Goal: Task Accomplishment & Management: Use online tool/utility

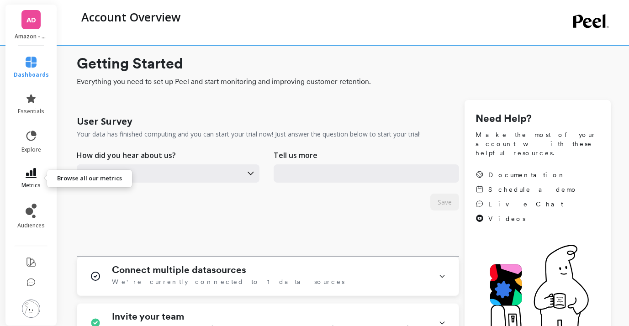
click at [31, 177] on icon at bounding box center [31, 173] width 11 height 10
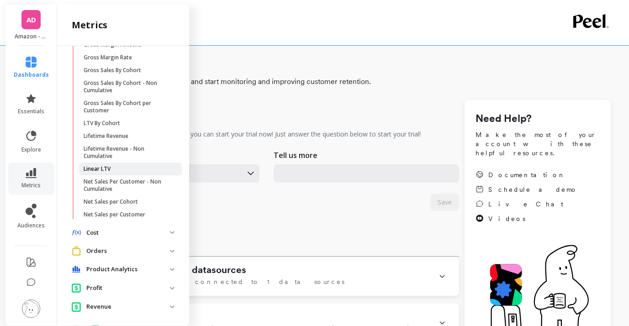
scroll to position [181, 0]
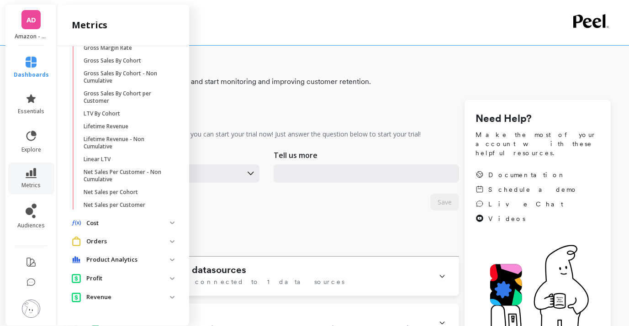
click at [124, 260] on p "Product Analytics" at bounding box center [128, 259] width 84 height 9
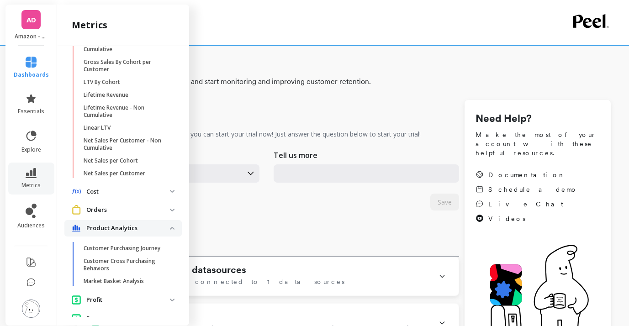
scroll to position [234, 0]
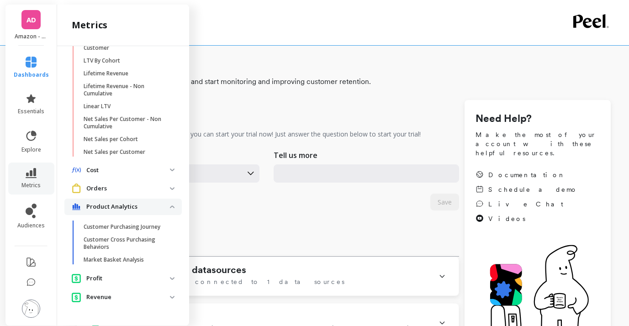
click at [125, 277] on p "Profit" at bounding box center [128, 278] width 84 height 9
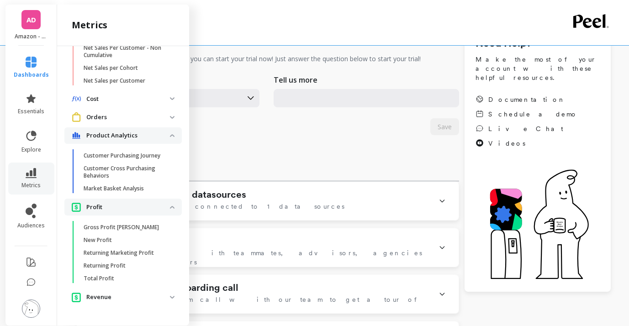
scroll to position [79, 0]
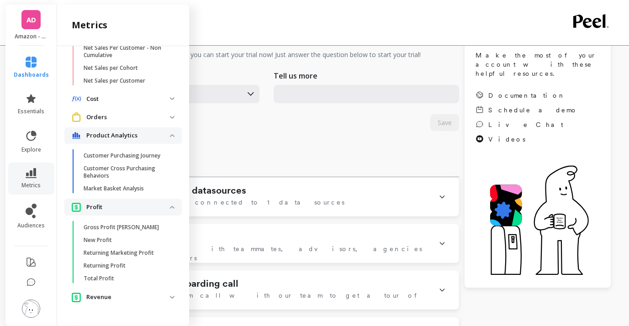
click at [111, 297] on p "Revenue" at bounding box center [128, 297] width 84 height 9
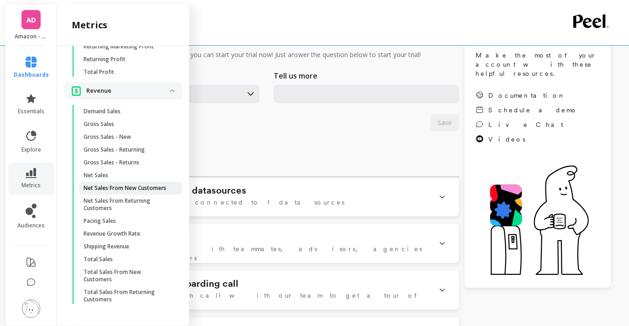
scroll to position [520, 0]
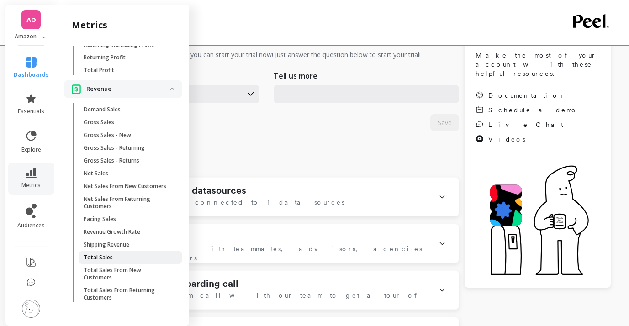
click at [112, 257] on span "Total Sales" at bounding box center [127, 257] width 87 height 7
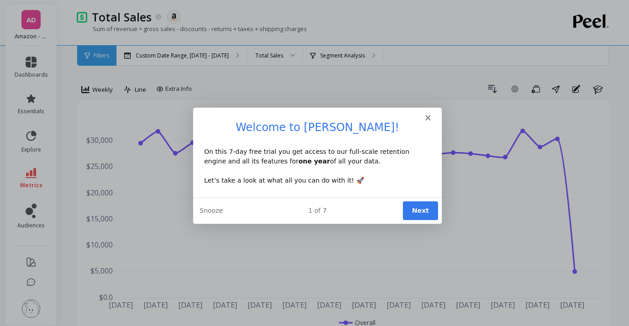
click at [423, 213] on button "Next" at bounding box center [419, 210] width 35 height 19
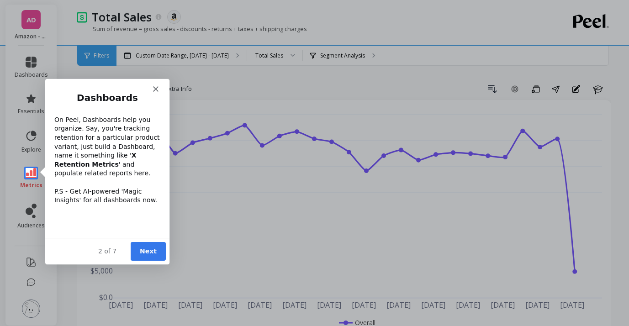
click at [151, 253] on button "Next" at bounding box center [147, 250] width 35 height 19
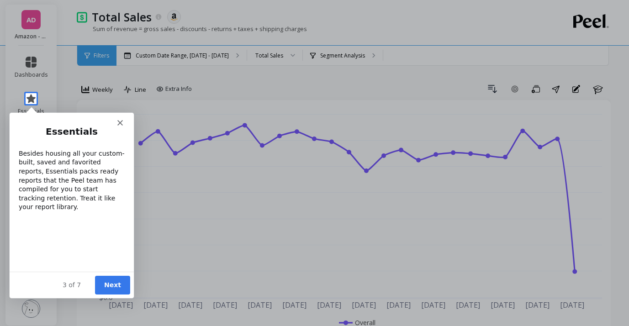
click at [120, 122] on polygon "Close" at bounding box center [119, 122] width 5 height 5
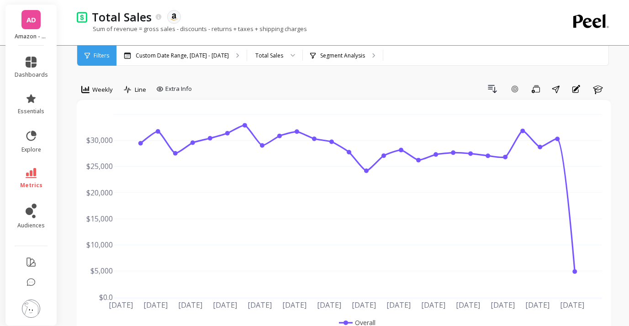
click at [35, 21] on span "AD" at bounding box center [31, 20] width 10 height 10
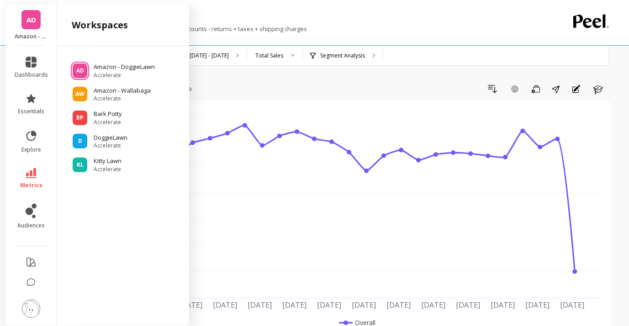
click at [34, 21] on span "AD" at bounding box center [31, 20] width 10 height 10
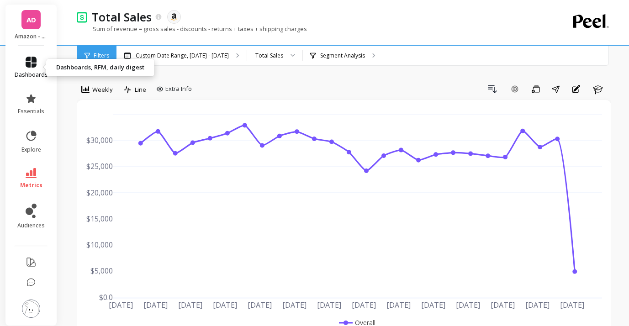
click at [27, 67] on icon at bounding box center [31, 62] width 11 height 11
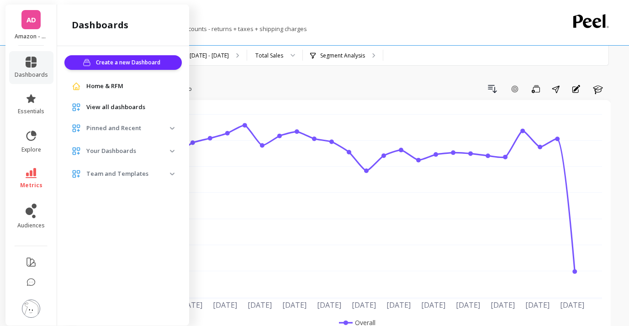
click at [173, 150] on img at bounding box center [172, 151] width 5 height 3
click at [173, 126] on span "Pinned and Recent" at bounding box center [122, 128] width 117 height 16
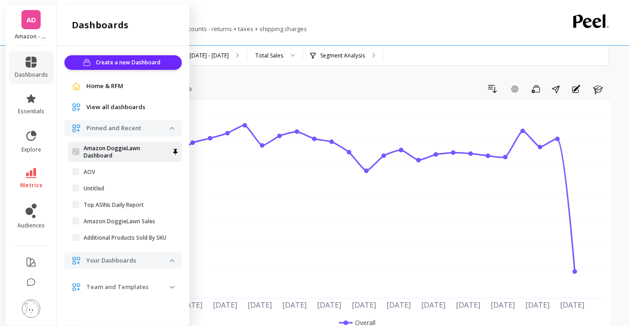
click at [159, 148] on p "Amazon DoggieLawn Dashboard" at bounding box center [127, 152] width 86 height 15
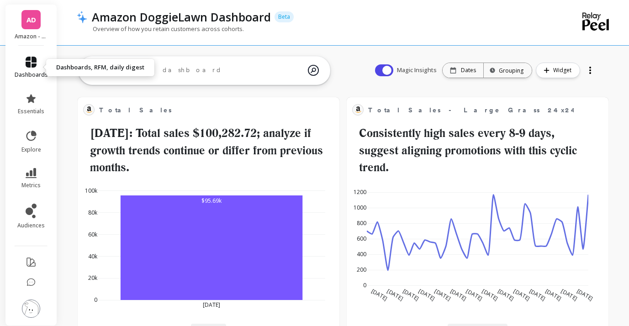
click at [35, 66] on icon at bounding box center [31, 62] width 11 height 11
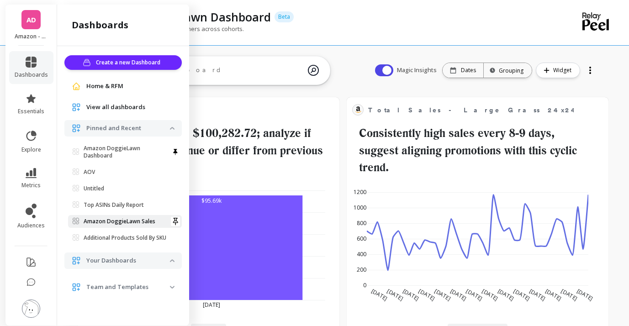
click at [119, 218] on p "Amazon DoggieLawn Sales" at bounding box center [120, 221] width 72 height 7
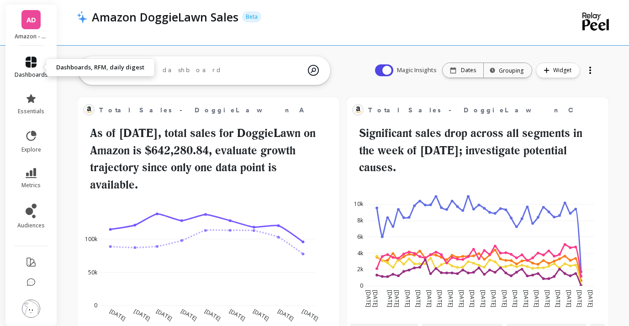
click at [35, 63] on icon at bounding box center [31, 62] width 11 height 11
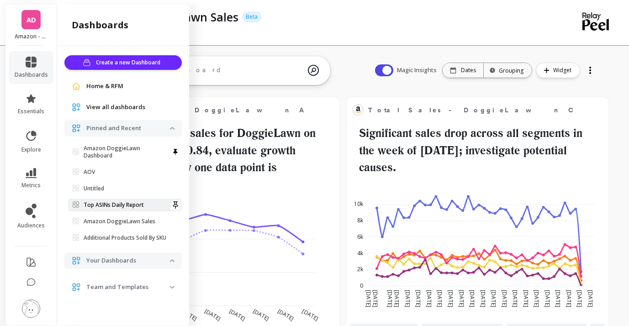
click at [132, 201] on p "Top ASINs Daily Report" at bounding box center [114, 204] width 60 height 7
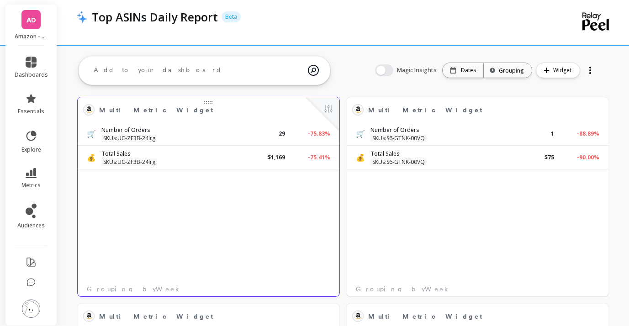
click at [139, 140] on div "SKUs : UC-ZF3B-24lrg" at bounding box center [129, 138] width 56 height 7
click at [140, 164] on div "SKUs : UC-ZF3B-24lrg" at bounding box center [129, 161] width 56 height 7
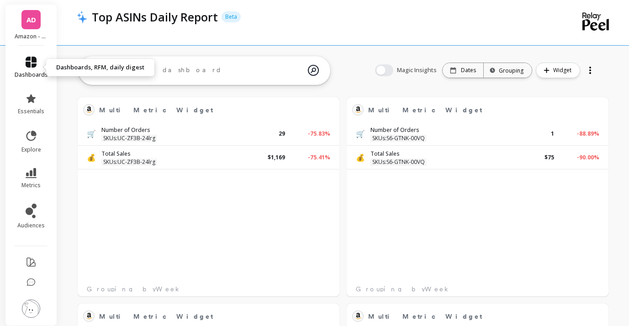
click at [37, 64] on link "dashboards" at bounding box center [31, 68] width 33 height 22
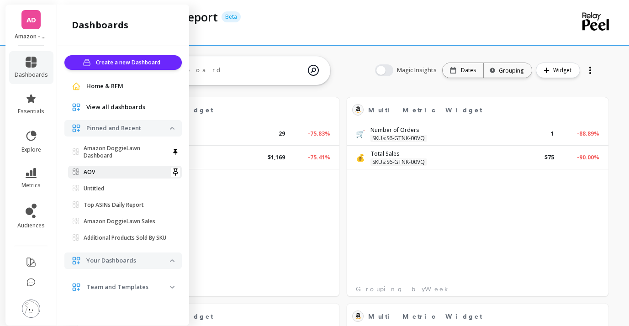
click at [128, 168] on span "AOV" at bounding box center [121, 171] width 97 height 7
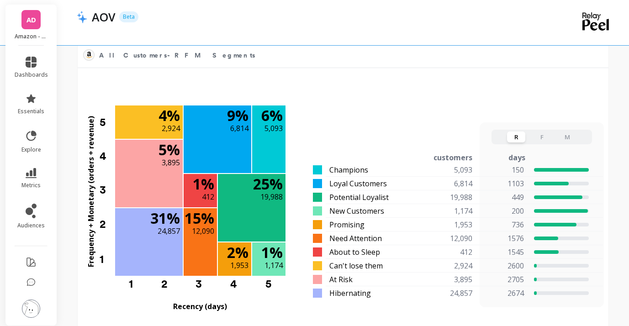
scroll to position [280, 0]
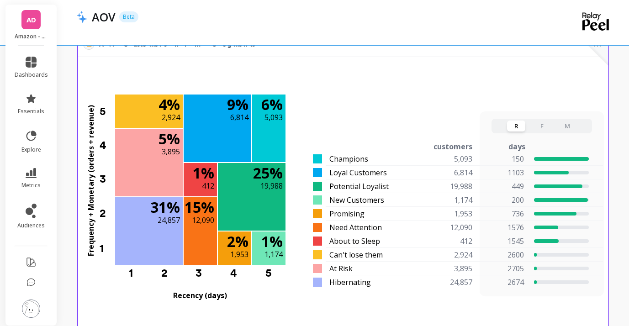
click at [544, 126] on button "F" at bounding box center [541, 126] width 18 height 11
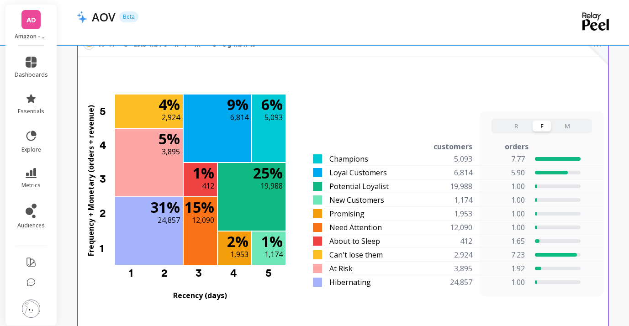
click at [565, 126] on button "M" at bounding box center [567, 126] width 18 height 11
click at [523, 147] on div "LTR" at bounding box center [517, 146] width 23 height 11
click at [516, 127] on button "R" at bounding box center [516, 126] width 18 height 11
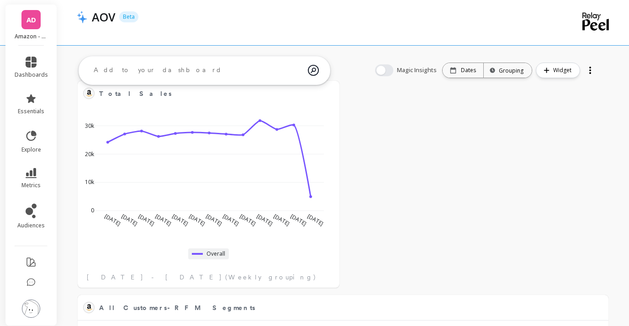
scroll to position [0, 0]
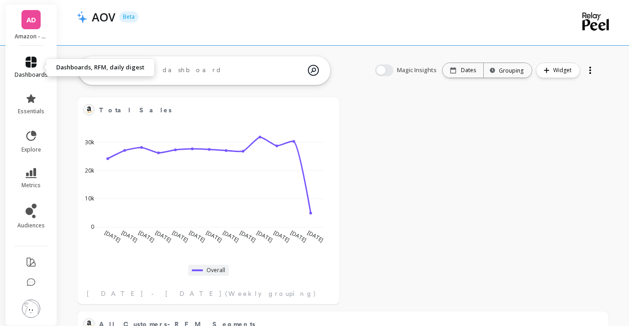
click at [36, 67] on icon at bounding box center [31, 62] width 11 height 11
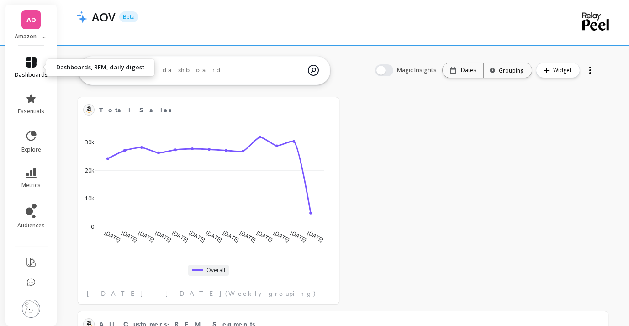
click at [30, 63] on icon at bounding box center [31, 62] width 11 height 11
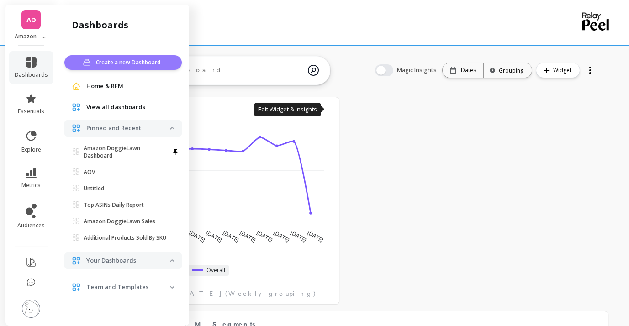
click at [134, 60] on span "Create a new Dashboard" at bounding box center [129, 62] width 67 height 9
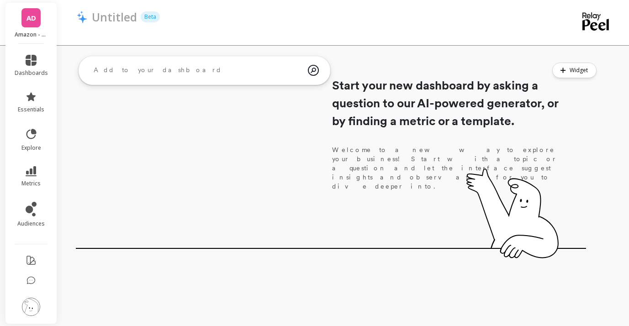
scroll to position [4, 0]
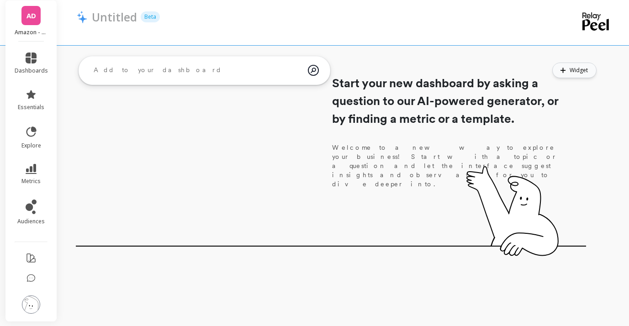
click at [570, 72] on span "Widget" at bounding box center [579, 70] width 21 height 9
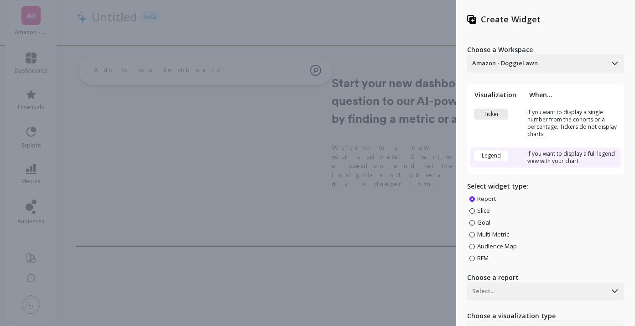
click at [332, 125] on div "Create Widget Choose a Workspace Amazon - DoggieLawn Visualization When... Tick…" at bounding box center [317, 163] width 635 height 326
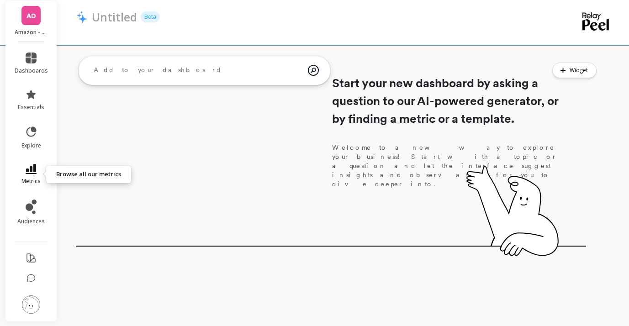
click at [32, 170] on icon at bounding box center [31, 169] width 11 height 10
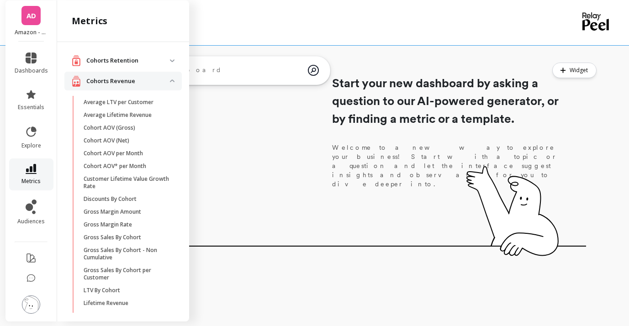
scroll to position [520, 0]
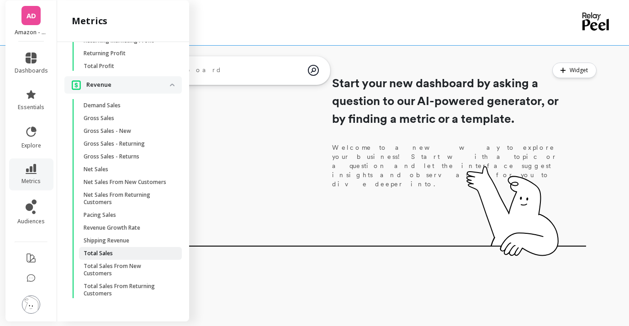
click at [122, 256] on span "Total Sales" at bounding box center [127, 253] width 87 height 7
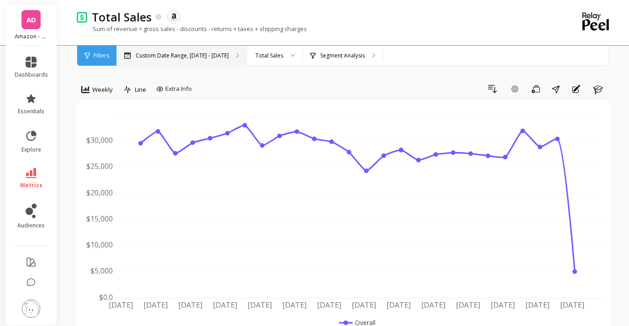
click at [204, 58] on p "Custom Date Range, [DATE] - [DATE]" at bounding box center [182, 55] width 93 height 7
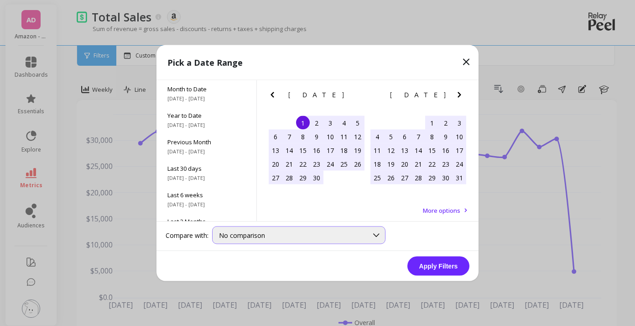
click at [274, 232] on div "No comparison" at bounding box center [293, 235] width 149 height 9
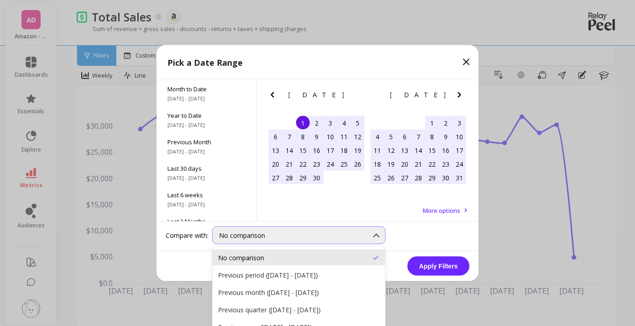
scroll to position [15, 0]
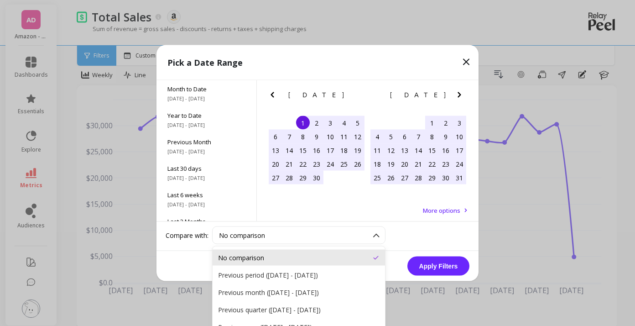
click at [194, 259] on div "Apply Filters" at bounding box center [318, 266] width 322 height 30
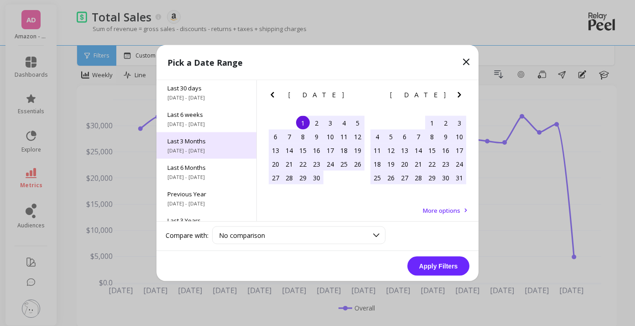
scroll to position [0, 0]
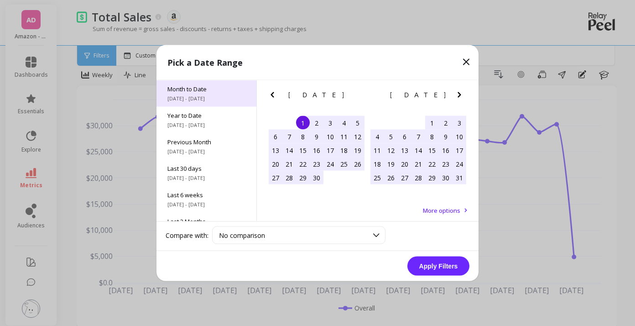
click at [228, 96] on span "[DATE] - [DATE]" at bounding box center [207, 98] width 78 height 7
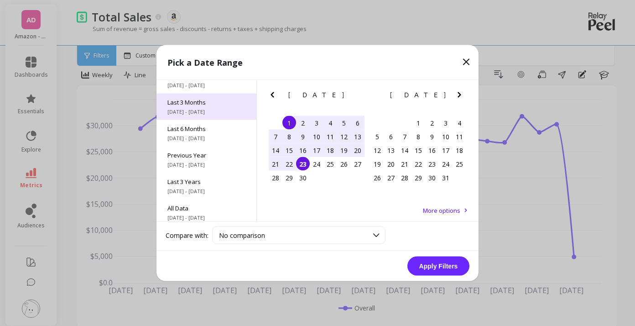
scroll to position [124, 0]
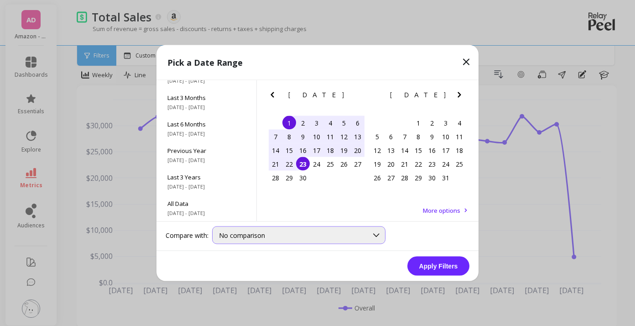
click at [267, 232] on div "No comparison" at bounding box center [293, 235] width 149 height 9
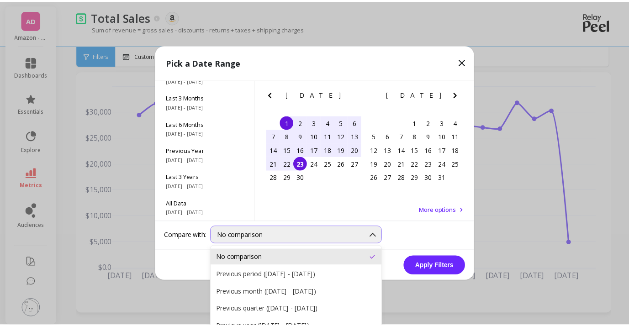
scroll to position [29, 0]
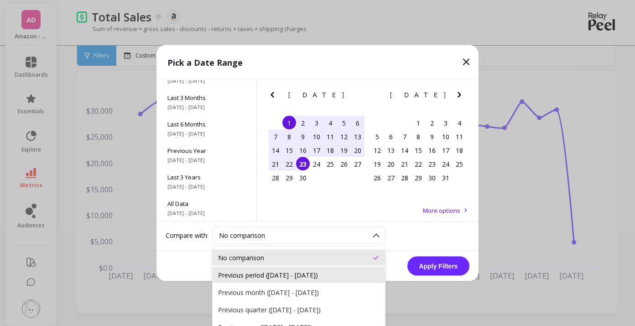
click at [282, 273] on div "Previous period ([DATE] - [DATE])" at bounding box center [299, 275] width 162 height 9
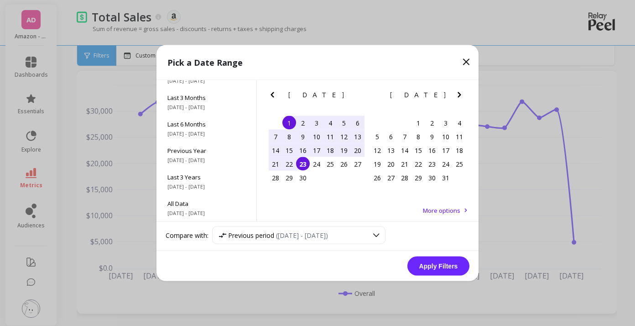
click at [441, 268] on button "Apply Filters" at bounding box center [439, 266] width 62 height 19
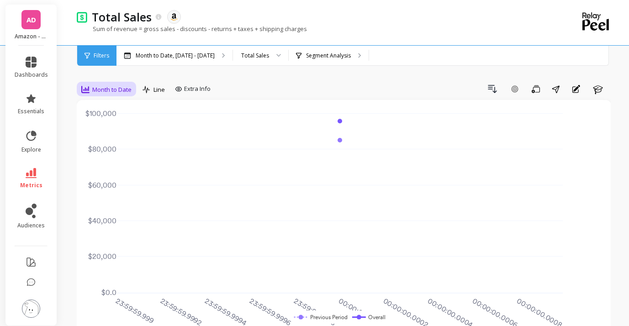
click at [112, 90] on span "Month to Date" at bounding box center [111, 89] width 39 height 9
click at [113, 148] on div "Weekly" at bounding box center [110, 145] width 52 height 9
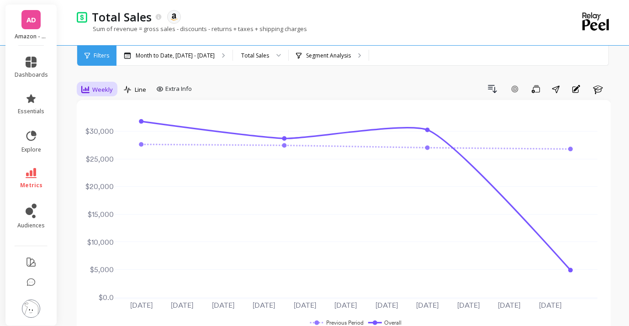
click at [108, 93] on span "Weekly" at bounding box center [102, 89] width 21 height 9
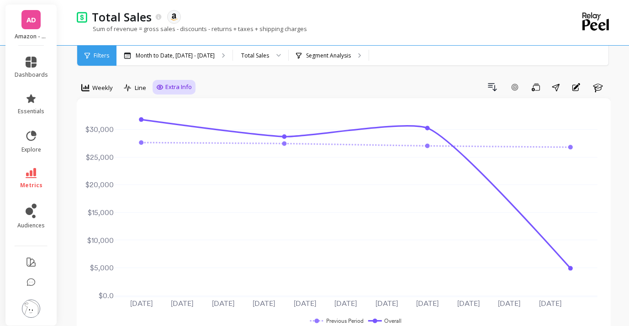
click at [178, 87] on span "Extra Info" at bounding box center [178, 87] width 26 height 9
click at [251, 84] on div "Drill Down Add Goal Save Share Annotations Learn" at bounding box center [402, 87] width 415 height 15
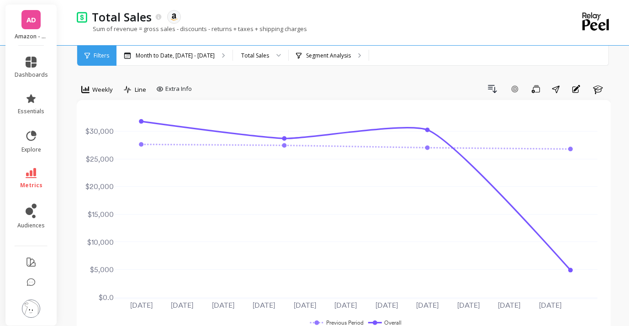
click at [462, 29] on div "Sum of revenue = gross sales - discounts - returns + taxes + shipping charges" at bounding box center [306, 33] width 459 height 17
click at [31, 20] on span "AD" at bounding box center [31, 20] width 10 height 10
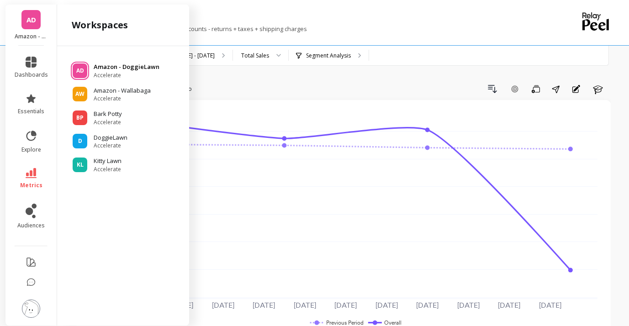
click at [83, 69] on span "AD" at bounding box center [80, 70] width 8 height 7
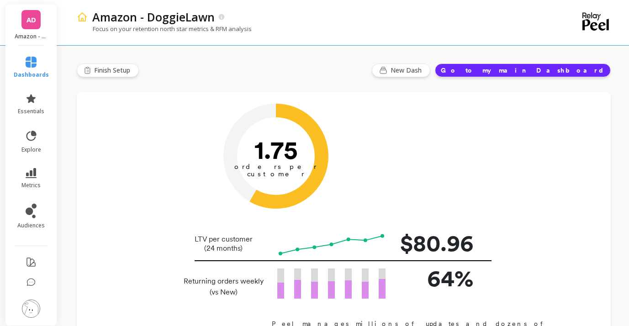
scroll to position [2, 0]
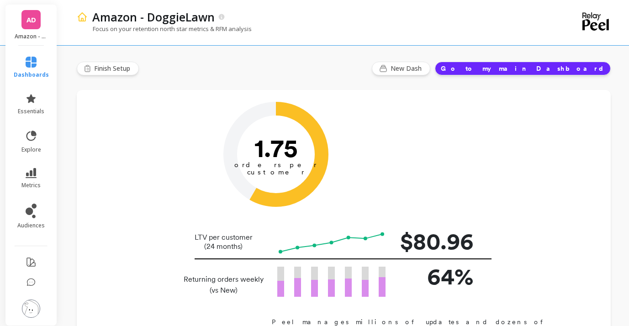
click at [553, 67] on button "Go to my main Dashboard" at bounding box center [523, 69] width 176 height 14
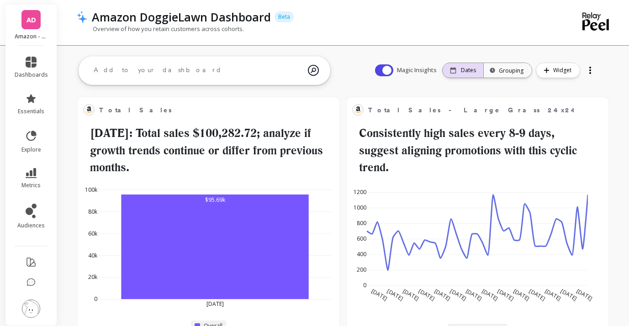
click at [463, 73] on p "Dates" at bounding box center [468, 70] width 15 height 7
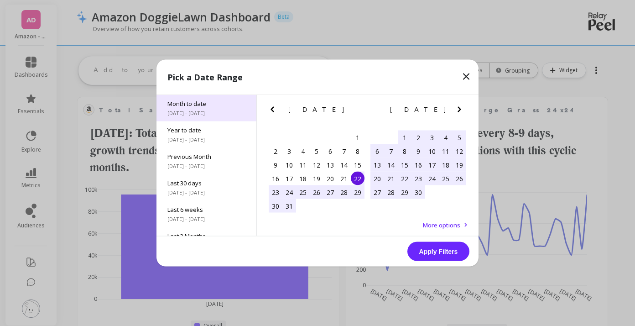
click at [207, 111] on span "9/1/2025 - 9/22/2025" at bounding box center [207, 113] width 78 height 7
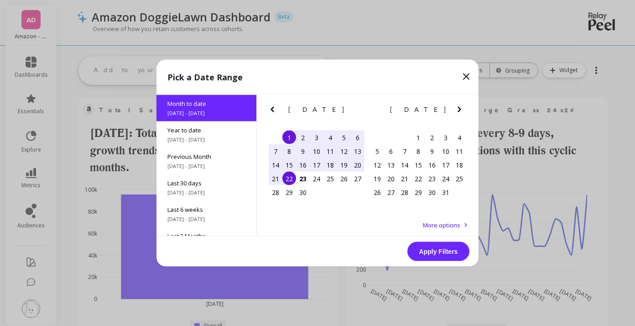
click at [440, 255] on button "Apply Filters" at bounding box center [439, 251] width 62 height 19
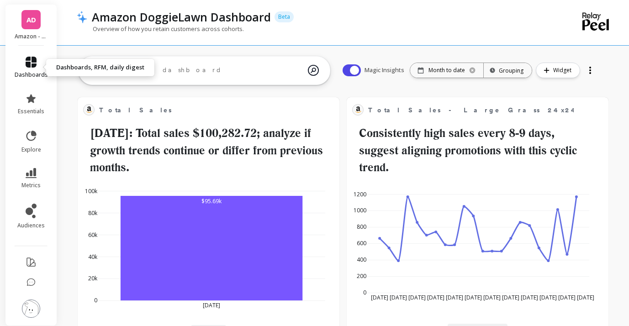
click at [37, 68] on link "dashboards" at bounding box center [31, 68] width 33 height 22
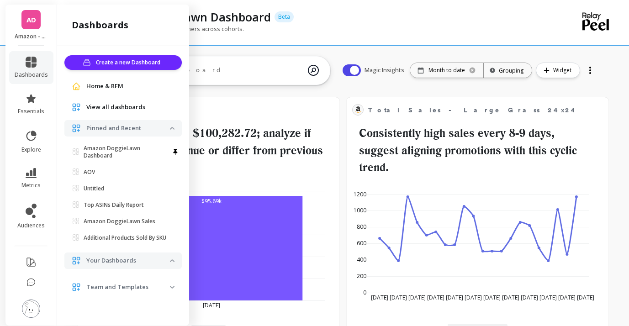
click at [128, 256] on p "Your Dashboards" at bounding box center [128, 260] width 84 height 9
click at [125, 252] on span "Your Dashboards" at bounding box center [122, 260] width 117 height 16
click at [138, 257] on p "Your Dashboards" at bounding box center [128, 260] width 84 height 9
click at [389, 28] on div "Overview of how you retain customers across cohorts." at bounding box center [306, 33] width 459 height 17
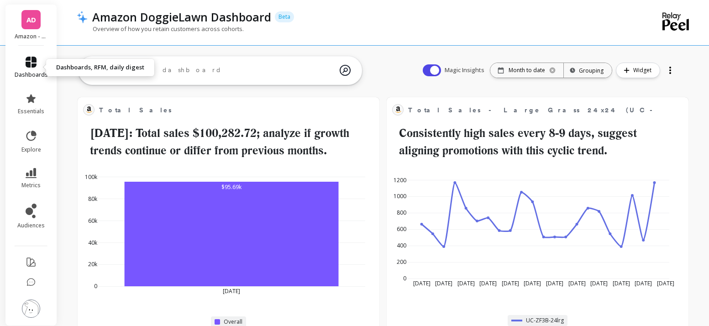
click at [34, 71] on span "dashboards" at bounding box center [31, 74] width 33 height 7
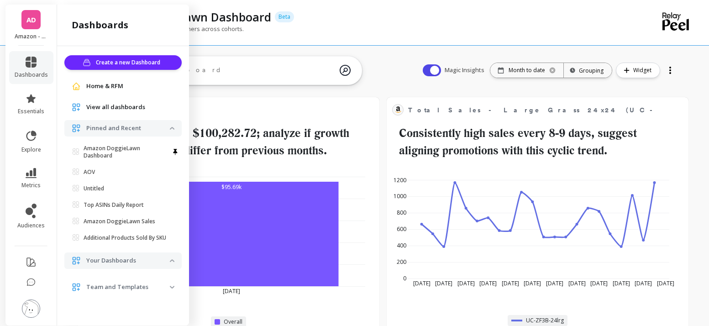
click at [145, 256] on p "Your Dashboards" at bounding box center [128, 260] width 84 height 9
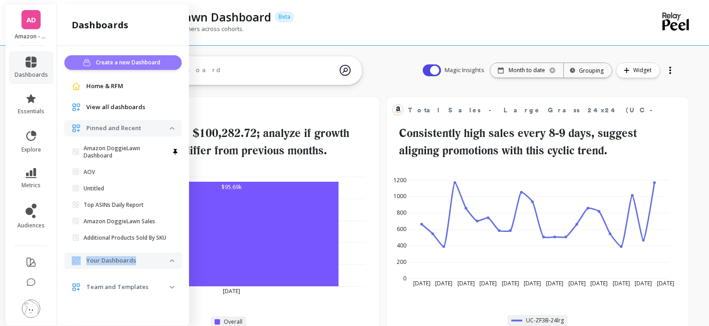
click at [121, 63] on span "Create a new Dashboard" at bounding box center [129, 62] width 67 height 9
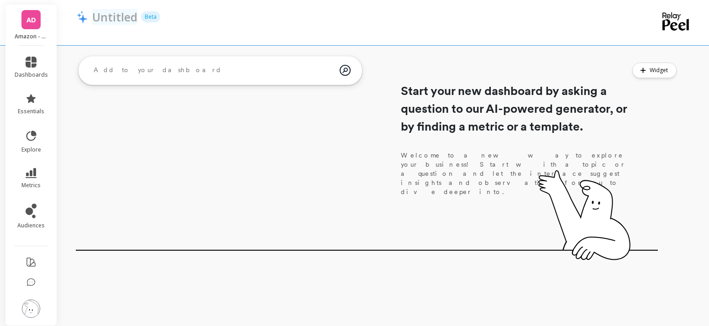
click at [121, 20] on p "Untitled" at bounding box center [114, 17] width 45 height 16
click at [273, 23] on div "Untitled Beta" at bounding box center [352, 17] width 528 height 16
click at [39, 178] on link "metrics" at bounding box center [31, 178] width 33 height 21
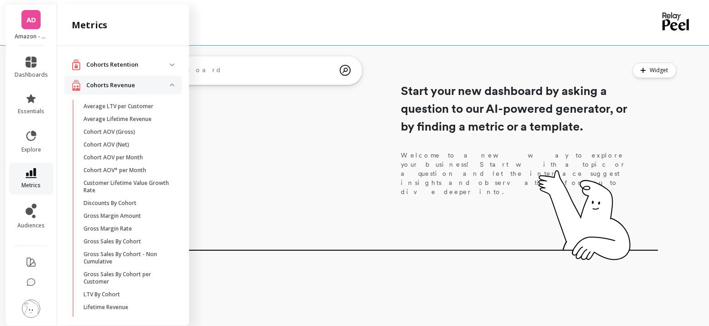
scroll to position [520, 0]
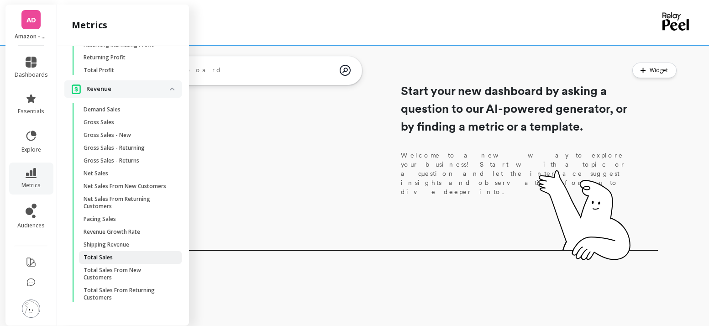
click at [150, 254] on span "Total Sales" at bounding box center [127, 257] width 87 height 7
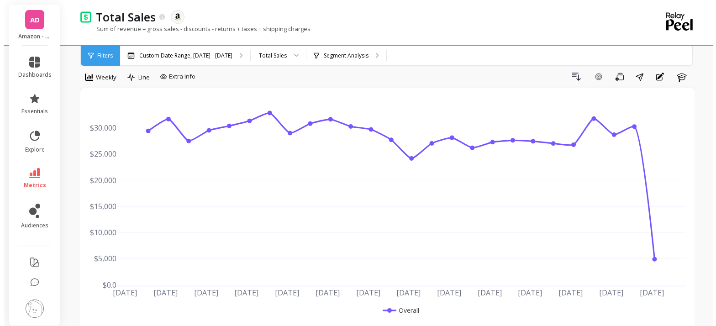
scroll to position [12, 0]
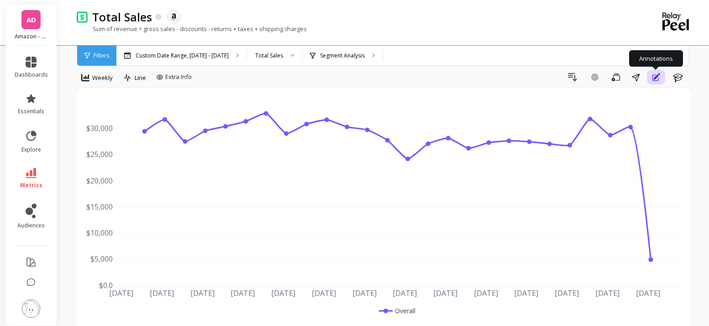
click at [658, 78] on icon "button" at bounding box center [655, 77] width 6 height 6
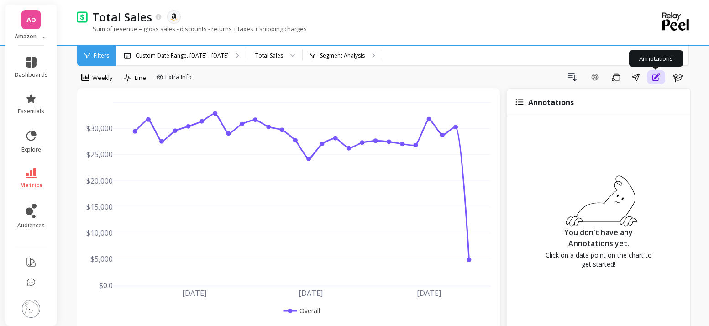
click at [655, 82] on button "Annotations" at bounding box center [656, 77] width 18 height 15
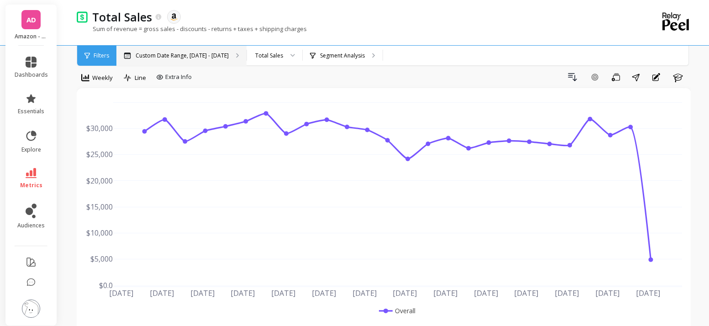
click at [235, 58] on div "Custom Date Range, [DATE] - [DATE]" at bounding box center [181, 56] width 130 height 20
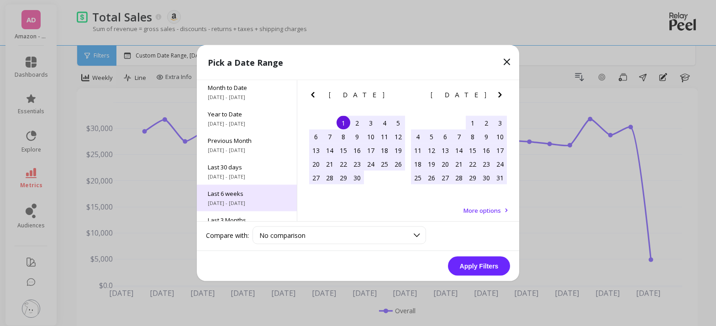
scroll to position [2, 0]
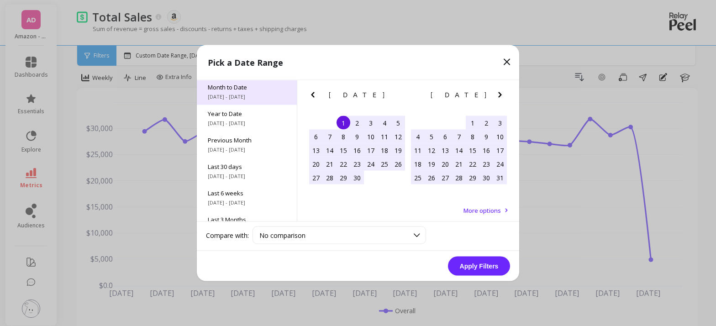
click at [240, 94] on span "[DATE] - [DATE]" at bounding box center [247, 96] width 78 height 7
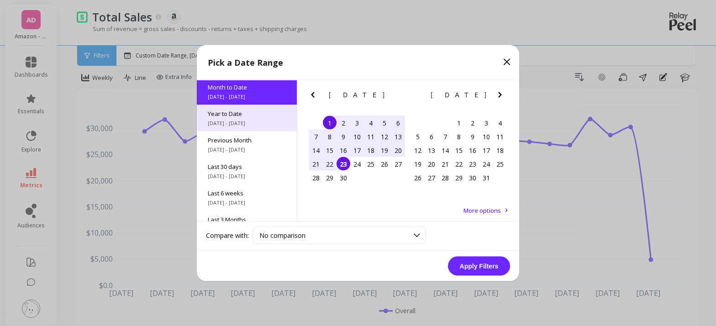
scroll to position [0, 0]
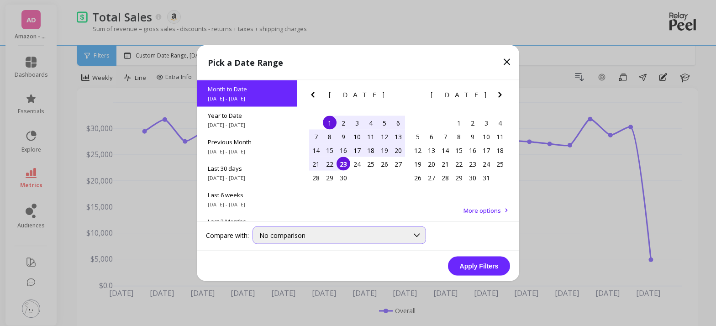
click at [335, 233] on div "No comparison" at bounding box center [333, 235] width 149 height 9
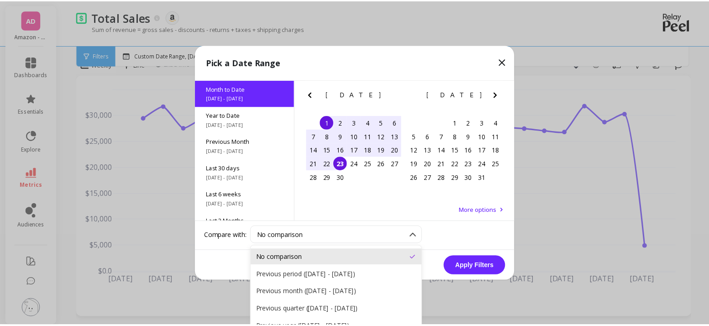
scroll to position [26, 0]
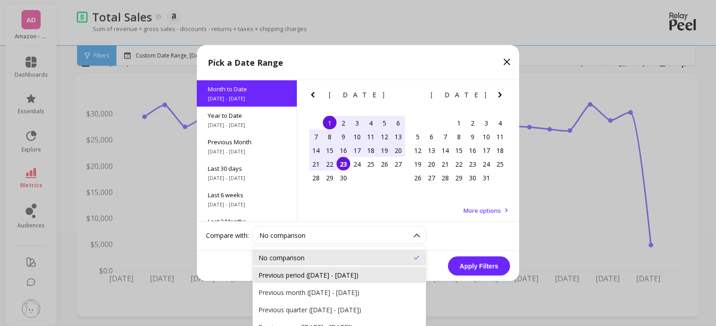
click at [318, 273] on div "Previous period ([DATE] - [DATE])" at bounding box center [339, 275] width 162 height 9
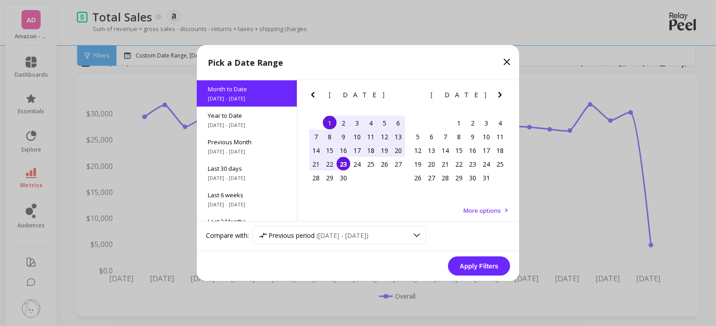
click at [487, 267] on button "Apply Filters" at bounding box center [479, 266] width 62 height 19
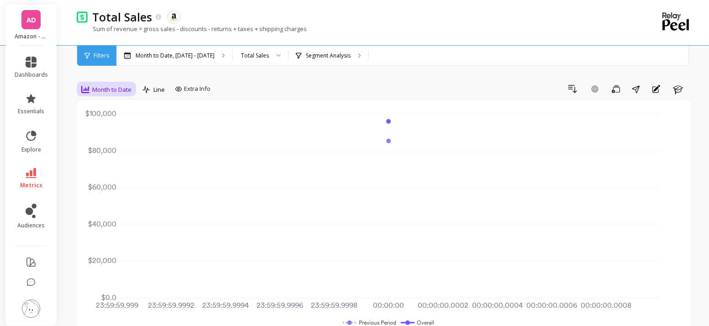
click at [116, 90] on span "Month to Date" at bounding box center [111, 89] width 39 height 9
click at [112, 146] on div "Weekly" at bounding box center [110, 145] width 52 height 9
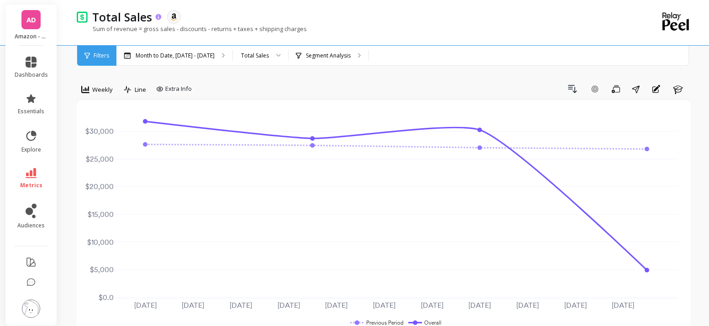
click at [133, 17] on p "Total Sales" at bounding box center [122, 17] width 60 height 16
